Goal: Navigation & Orientation: Find specific page/section

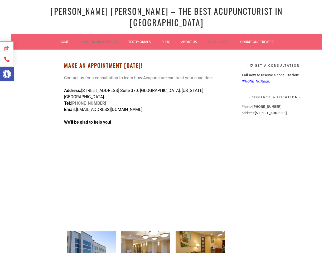
click at [221, 39] on link "Service Area" at bounding box center [221, 42] width 27 height 6
